Goal: Task Accomplishment & Management: Manage account settings

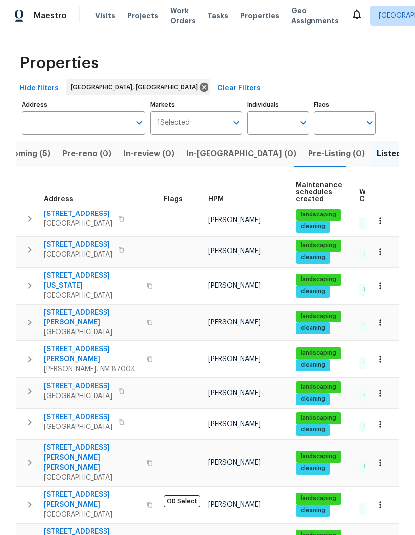
click at [33, 153] on span "Upcoming (5)" at bounding box center [23, 154] width 53 height 14
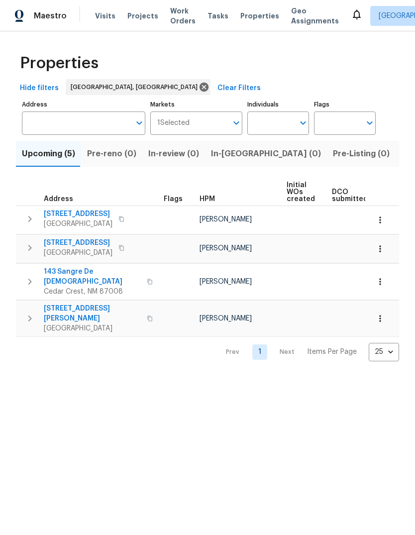
click at [105, 155] on span "Pre-reno (0)" at bounding box center [111, 154] width 49 height 14
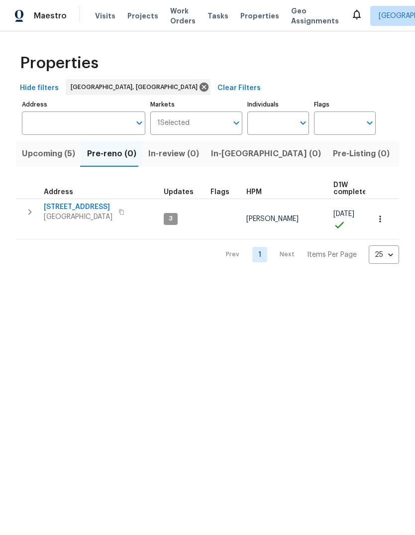
click at [381, 214] on icon "button" at bounding box center [380, 219] width 10 height 10
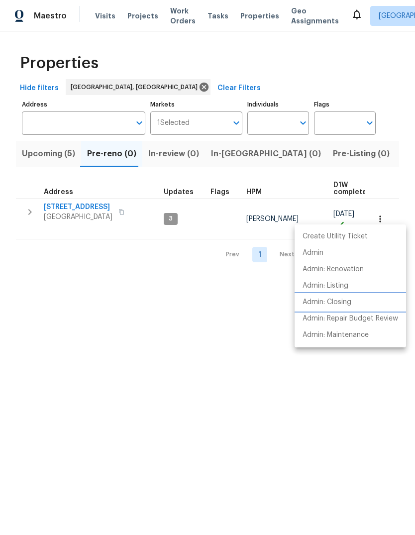
click at [342, 300] on p "Admin: Closing" at bounding box center [327, 302] width 49 height 10
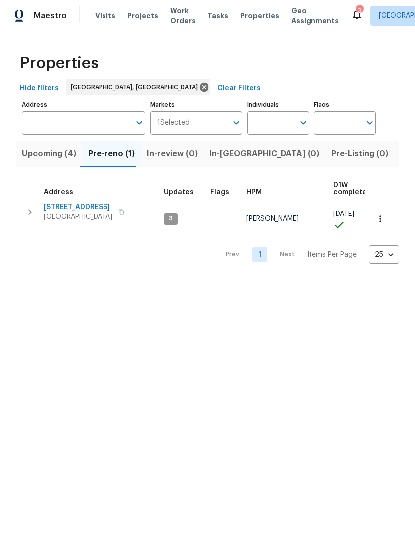
click at [91, 204] on span "11632 Copper Ave NE" at bounding box center [78, 207] width 69 height 10
click at [351, 12] on icon at bounding box center [357, 14] width 12 height 12
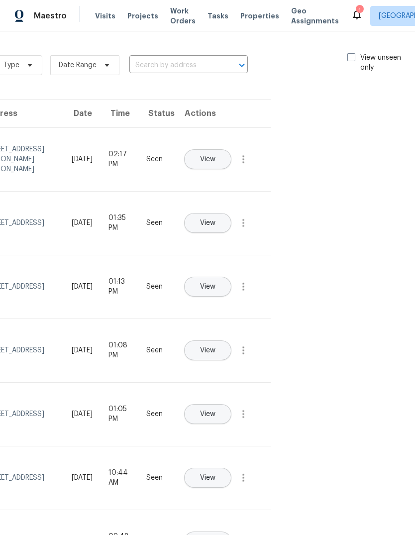
scroll to position [0, 112]
click at [355, 61] on label "View unseen only" at bounding box center [382, 63] width 69 height 20
click at [355, 59] on input "View unseen only" at bounding box center [351, 56] width 6 height 6
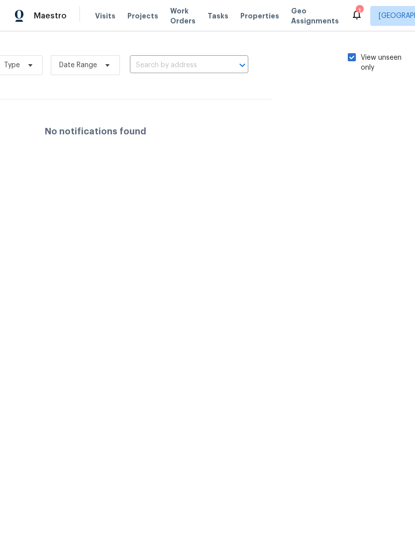
click at [354, 57] on label "View unseen only" at bounding box center [382, 63] width 69 height 20
click at [354, 57] on input "View unseen only" at bounding box center [351, 56] width 6 height 6
checkbox input "false"
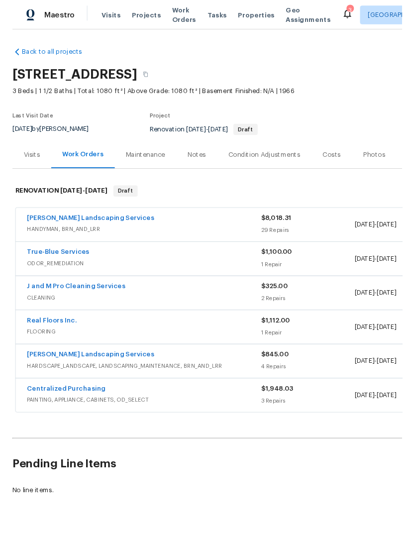
scroll to position [1, 0]
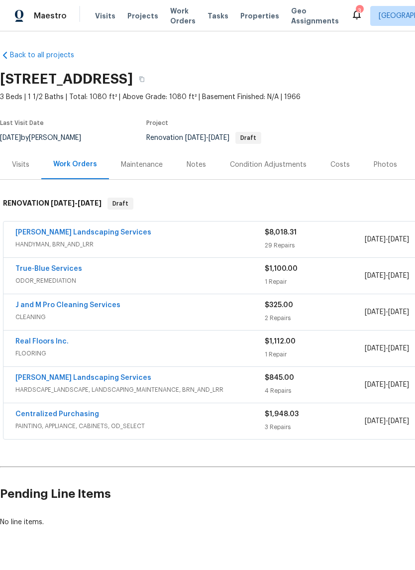
click at [96, 230] on link "Rodriguez Landscaping Services" at bounding box center [83, 232] width 136 height 7
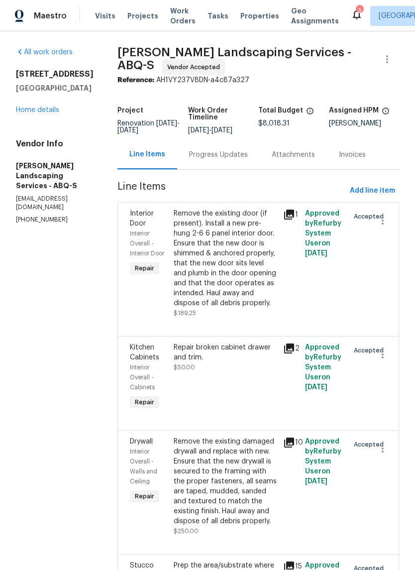
click at [235, 160] on div "Progress Updates" at bounding box center [218, 155] width 59 height 10
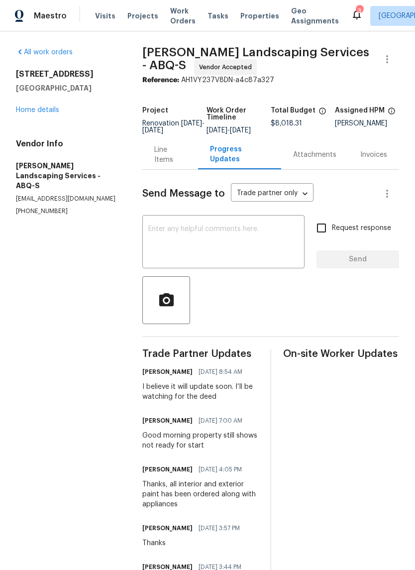
click at [163, 242] on textarea at bounding box center [223, 243] width 150 height 35
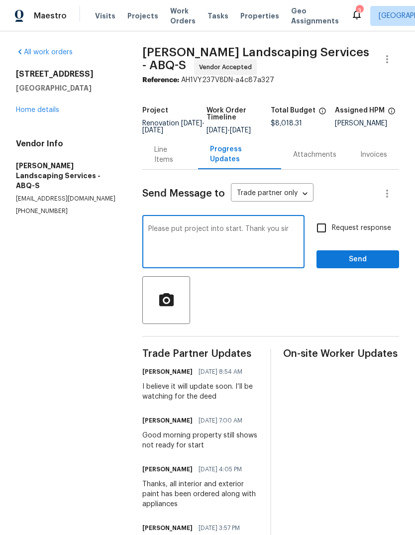
type textarea "Please put project into start. Thank you sir"
click at [367, 265] on span "Send" at bounding box center [358, 259] width 67 height 12
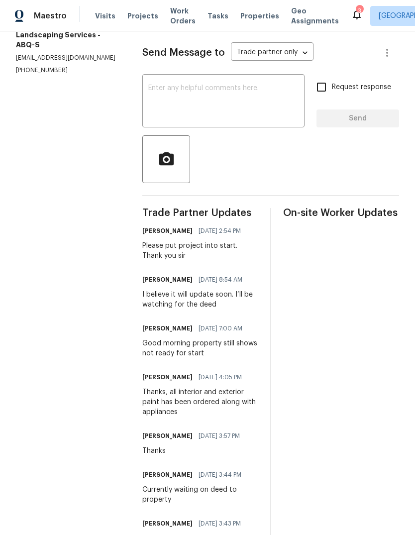
scroll to position [141, 0]
click at [351, 8] on icon at bounding box center [357, 14] width 12 height 12
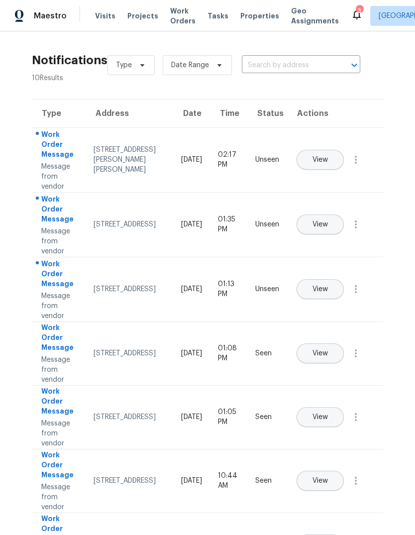
click at [344, 152] on button "View" at bounding box center [320, 160] width 47 height 20
click at [344, 215] on button "View" at bounding box center [320, 225] width 47 height 20
click at [351, 9] on icon at bounding box center [357, 14] width 12 height 12
click at [344, 284] on button "View" at bounding box center [320, 289] width 47 height 20
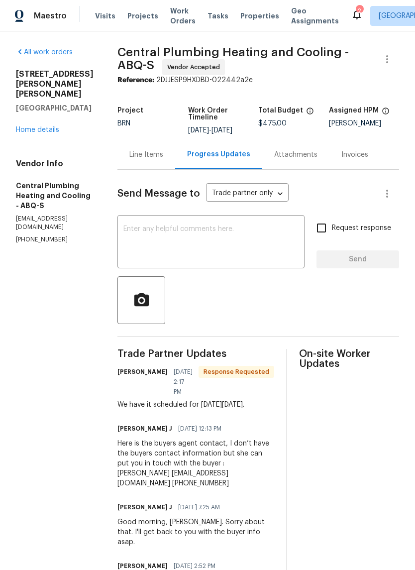
click at [157, 158] on div "Line Items" at bounding box center [146, 155] width 34 height 10
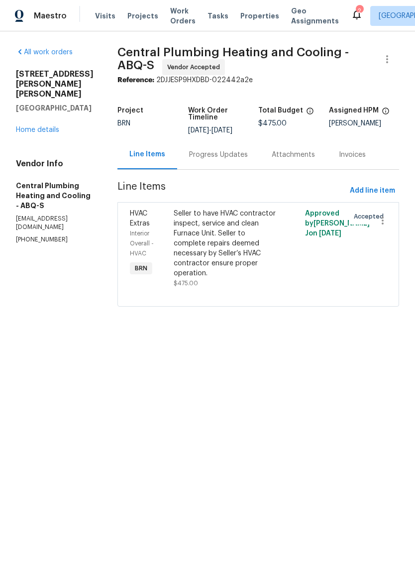
click at [227, 253] on div "Seller to have HVAC contractor inspect, service and clean Furnace Unit. Seller …" at bounding box center [226, 244] width 104 height 70
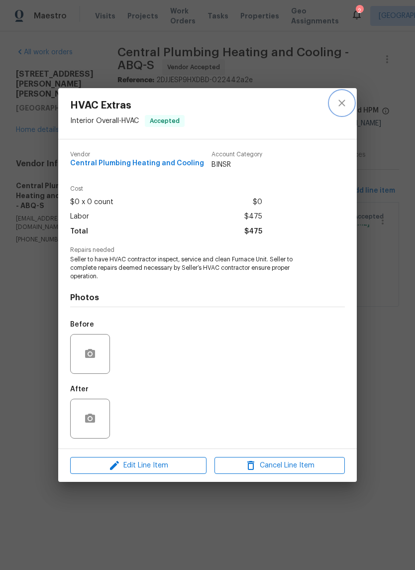
click at [346, 95] on button "close" at bounding box center [342, 103] width 24 height 24
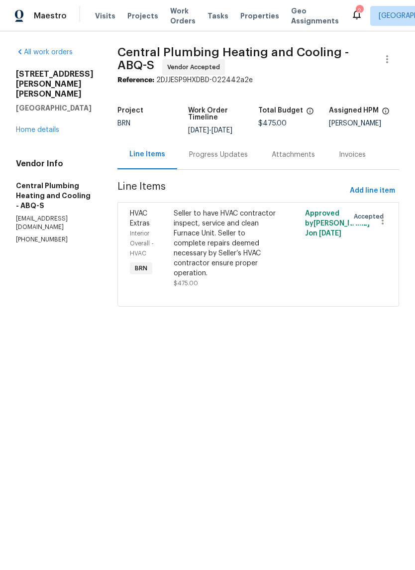
click at [239, 159] on div "Progress Updates" at bounding box center [218, 155] width 59 height 10
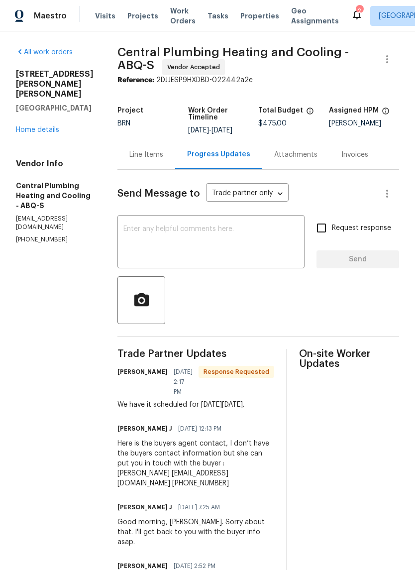
click at [351, 11] on icon at bounding box center [357, 14] width 12 height 12
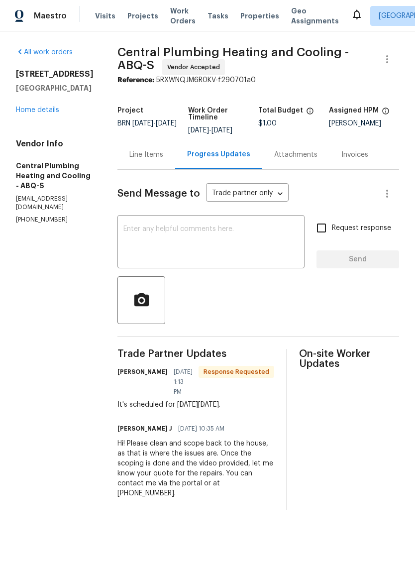
click at [158, 156] on div "Line Items" at bounding box center [147, 154] width 58 height 29
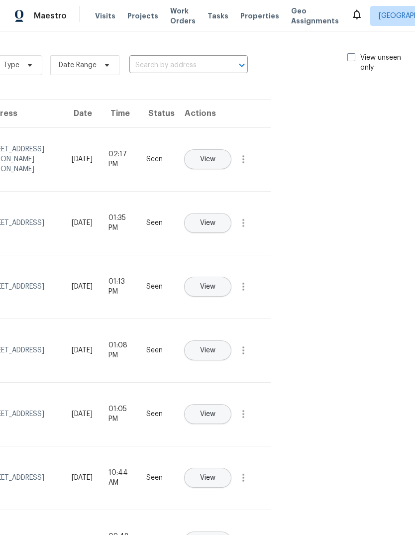
scroll to position [0, 112]
click at [351, 58] on span at bounding box center [352, 57] width 8 height 8
click at [351, 58] on input "View unseen only" at bounding box center [351, 56] width 6 height 6
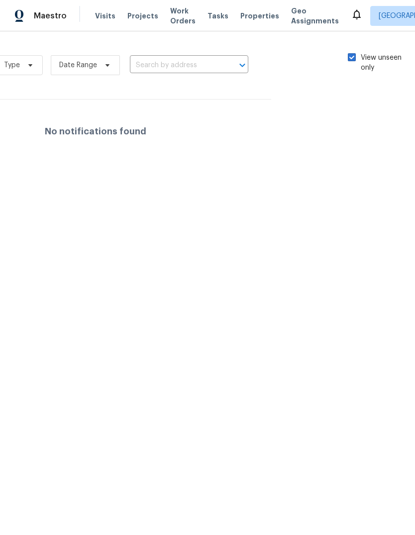
click at [348, 57] on span at bounding box center [352, 57] width 8 height 8
click at [348, 57] on input "View unseen only" at bounding box center [351, 56] width 6 height 6
checkbox input "false"
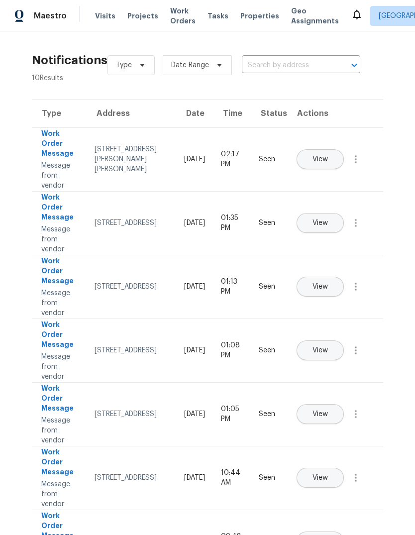
scroll to position [0, 0]
